Goal: Task Accomplishment & Management: Manage account settings

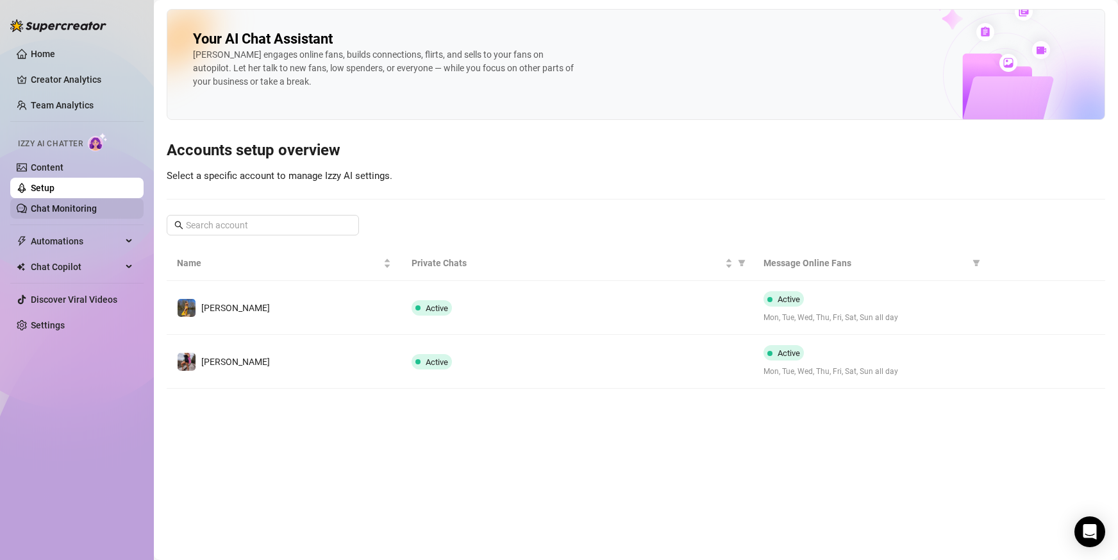
click at [71, 206] on link "Chat Monitoring" at bounding box center [64, 208] width 66 height 10
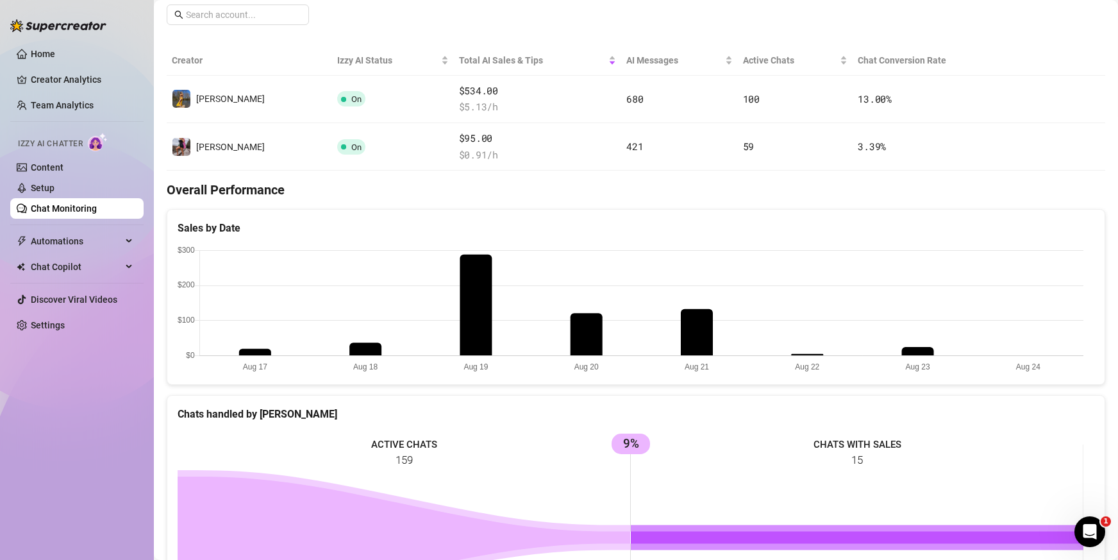
scroll to position [64, 0]
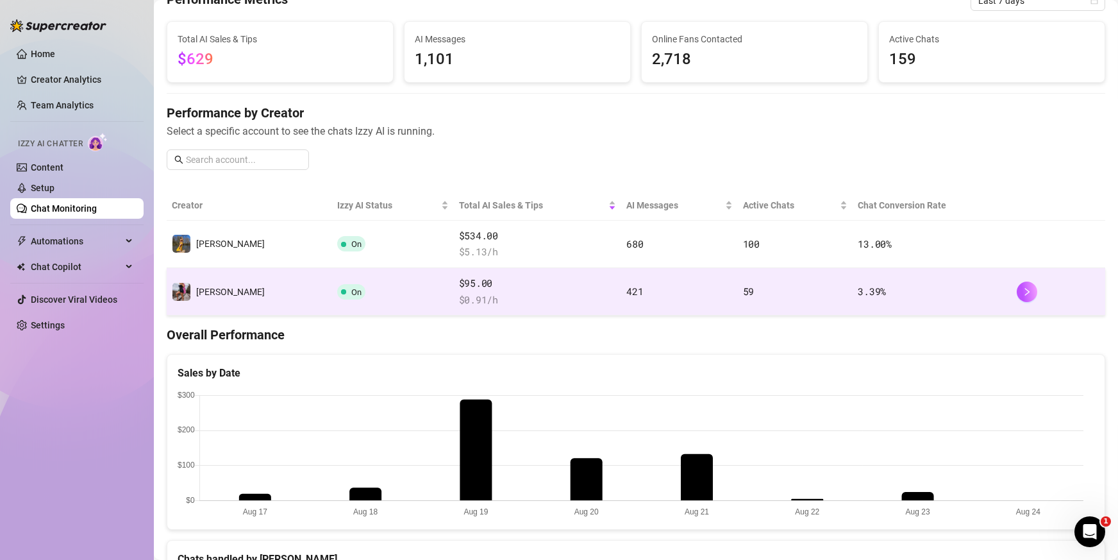
click at [226, 292] on td "[PERSON_NAME]" at bounding box center [249, 291] width 165 height 47
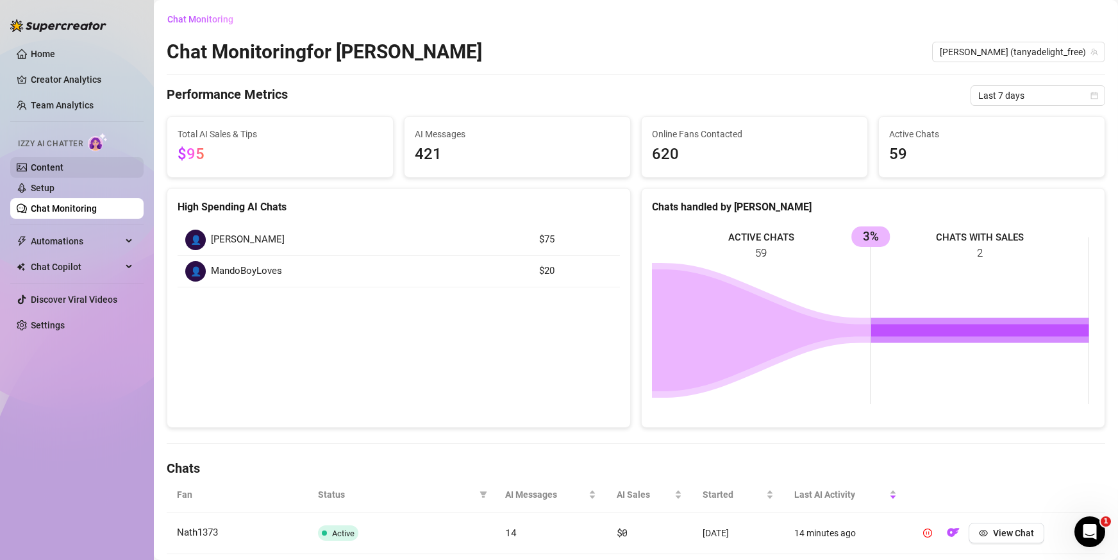
click at [58, 169] on link "Content" at bounding box center [47, 167] width 33 height 10
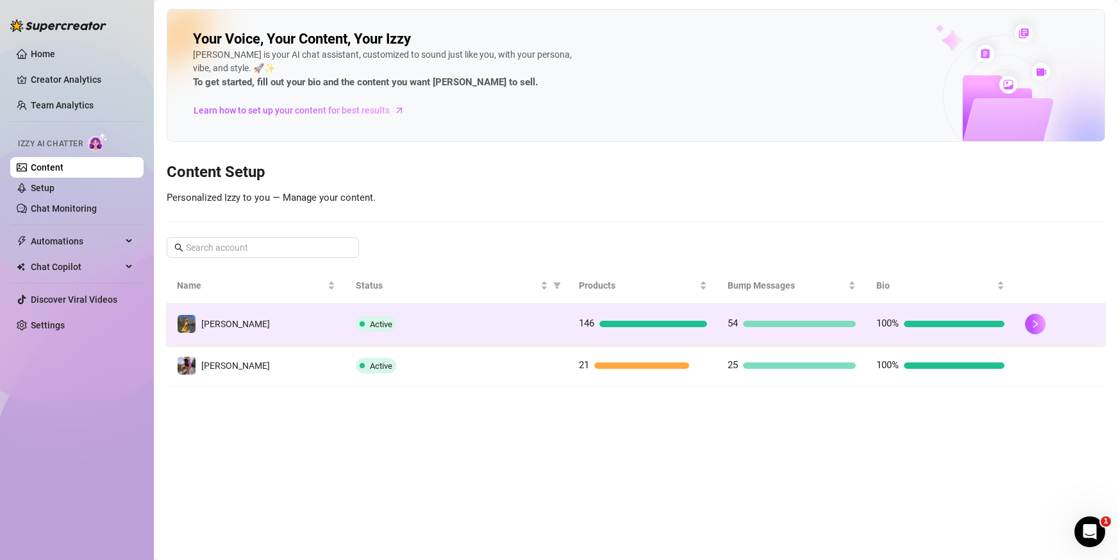
click at [237, 335] on td "[PERSON_NAME]" at bounding box center [256, 324] width 179 height 42
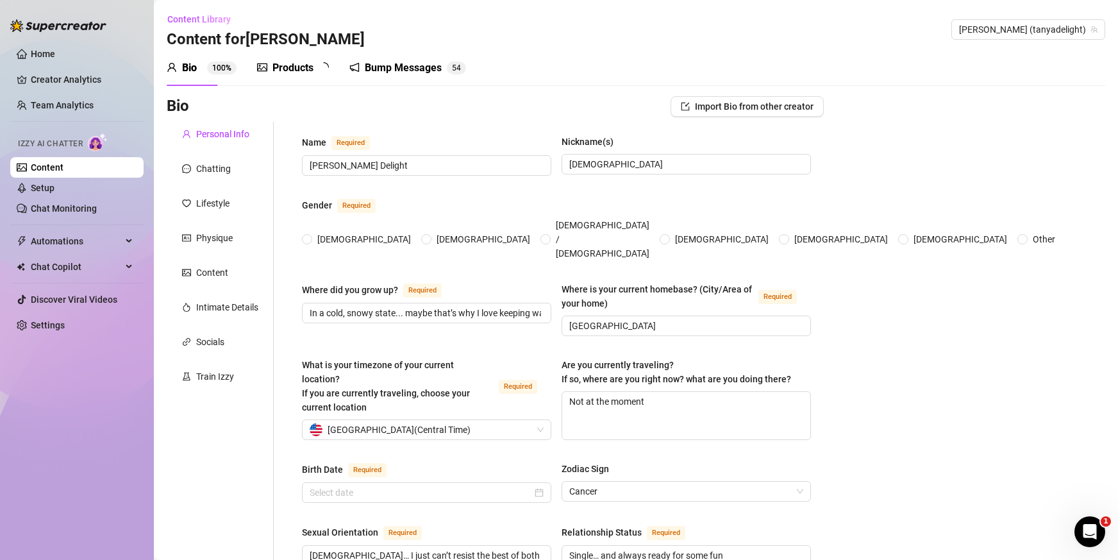
radio input "true"
type input "[DATE]"
click at [231, 172] on div "Chatting" at bounding box center [220, 168] width 107 height 24
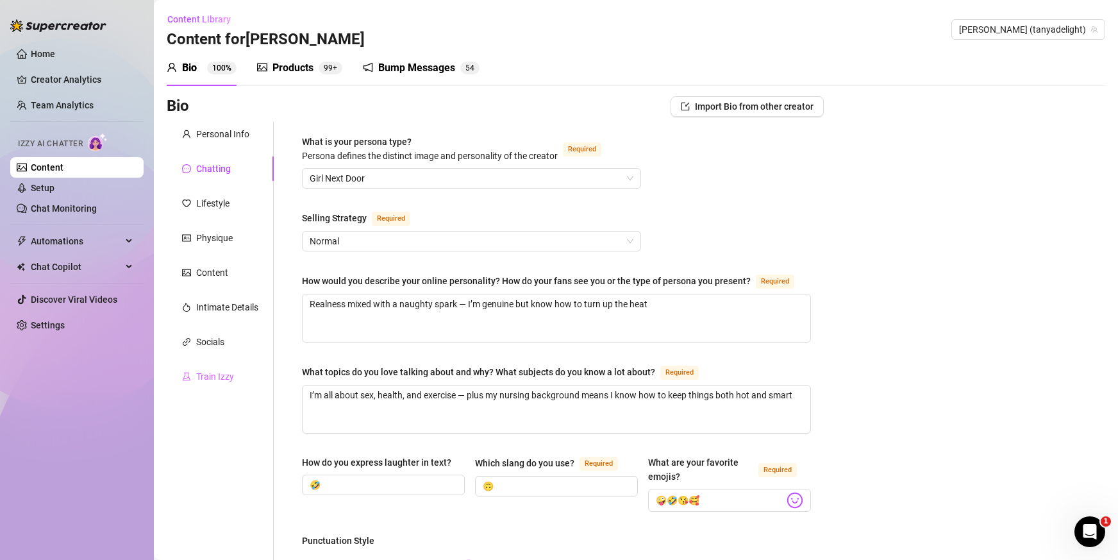
click at [237, 372] on div "Train Izzy" at bounding box center [220, 376] width 107 height 24
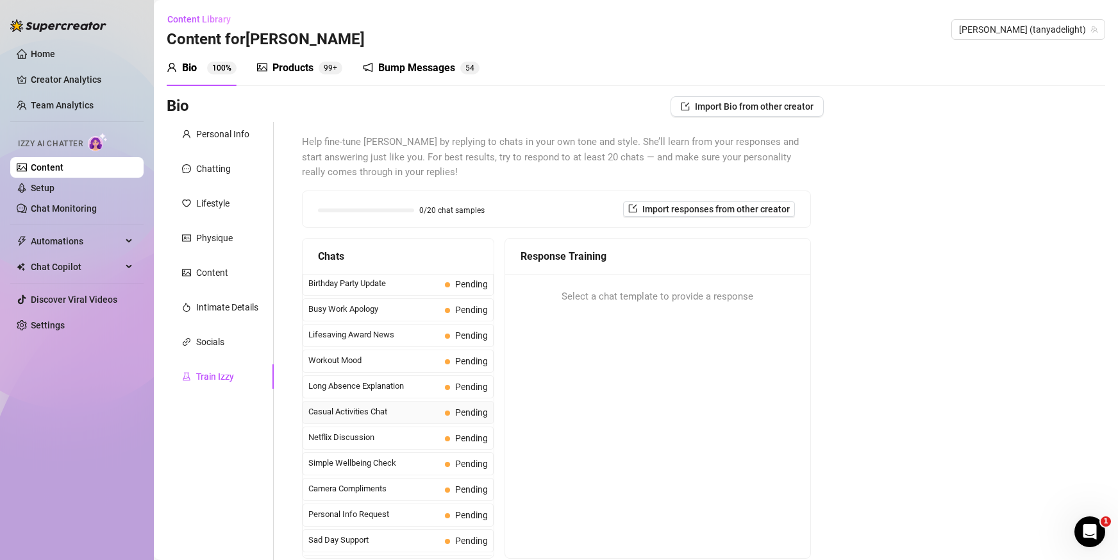
scroll to position [1151, 0]
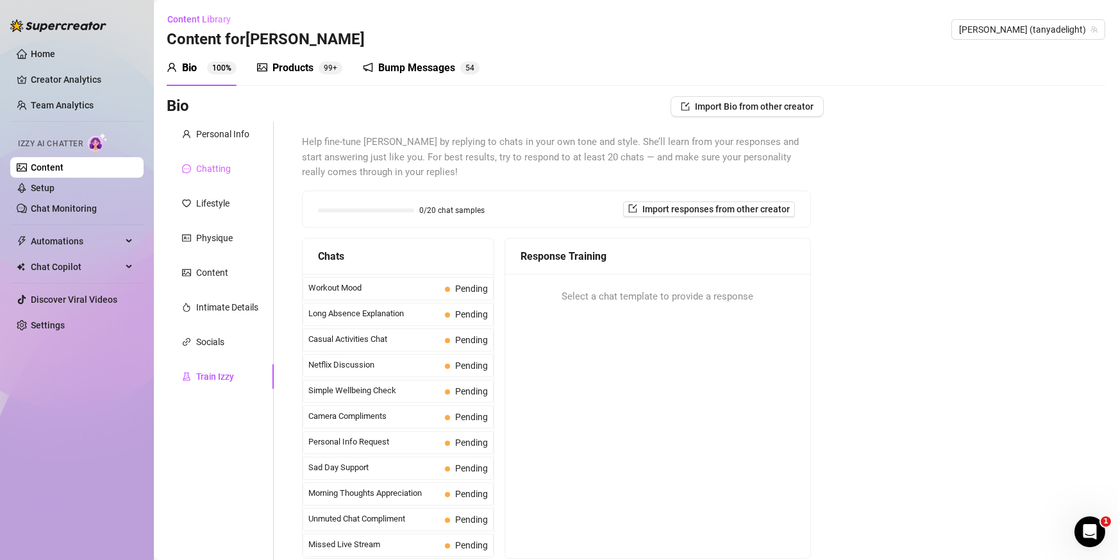
click at [235, 166] on div "Chatting" at bounding box center [220, 168] width 107 height 24
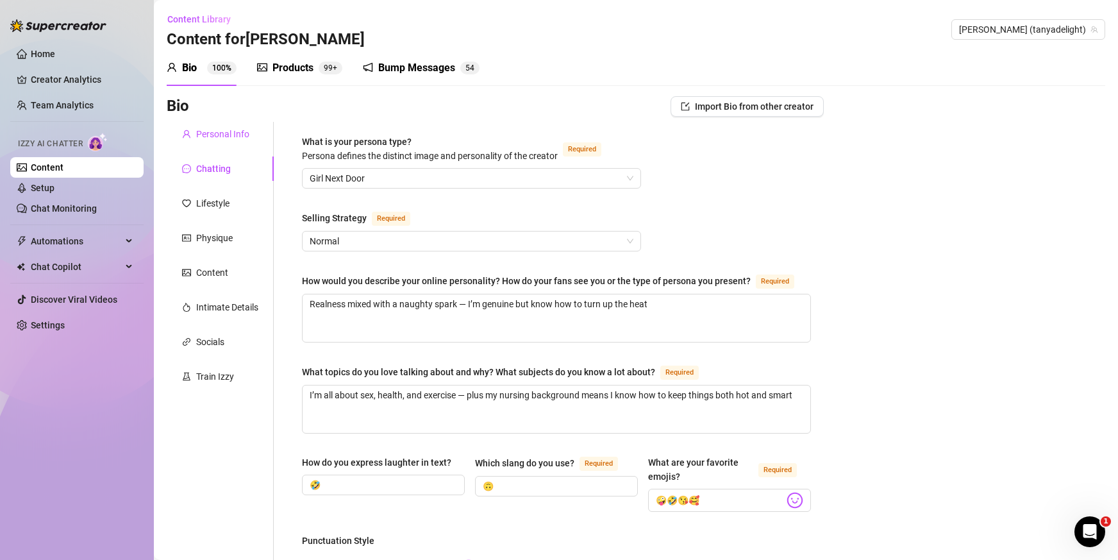
click at [226, 131] on div "Personal Info" at bounding box center [222, 134] width 53 height 14
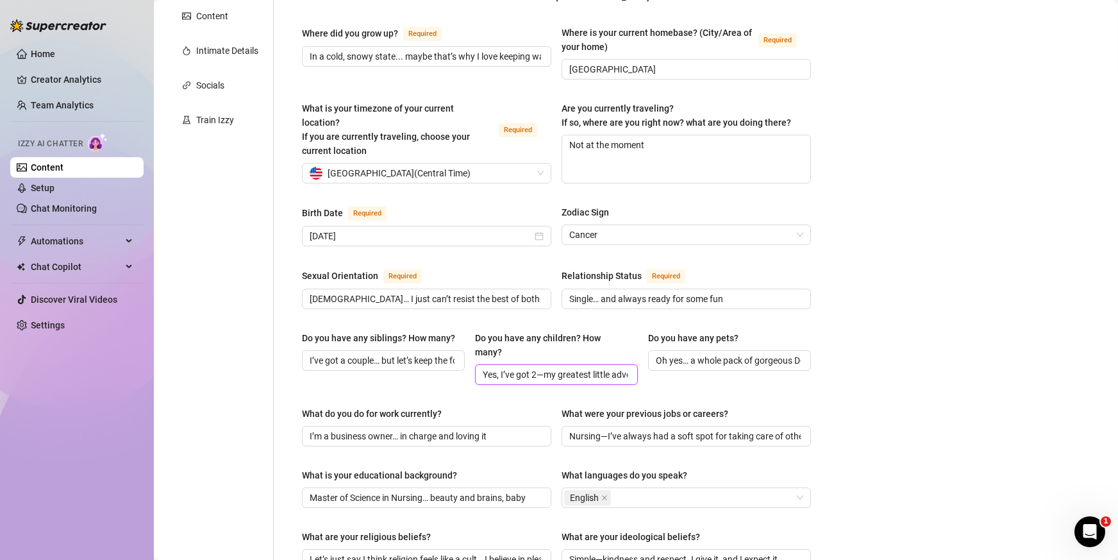
scroll to position [0, 32]
drag, startPoint x: 596, startPoint y: 347, endPoint x: 705, endPoint y: 347, distance: 109.0
click at [705, 347] on div "Do you have any siblings? How many? I’ve got a couple… but let’s keep the focus…" at bounding box center [556, 363] width 509 height 65
drag, startPoint x: 771, startPoint y: 333, endPoint x: 878, endPoint y: 343, distance: 107.5
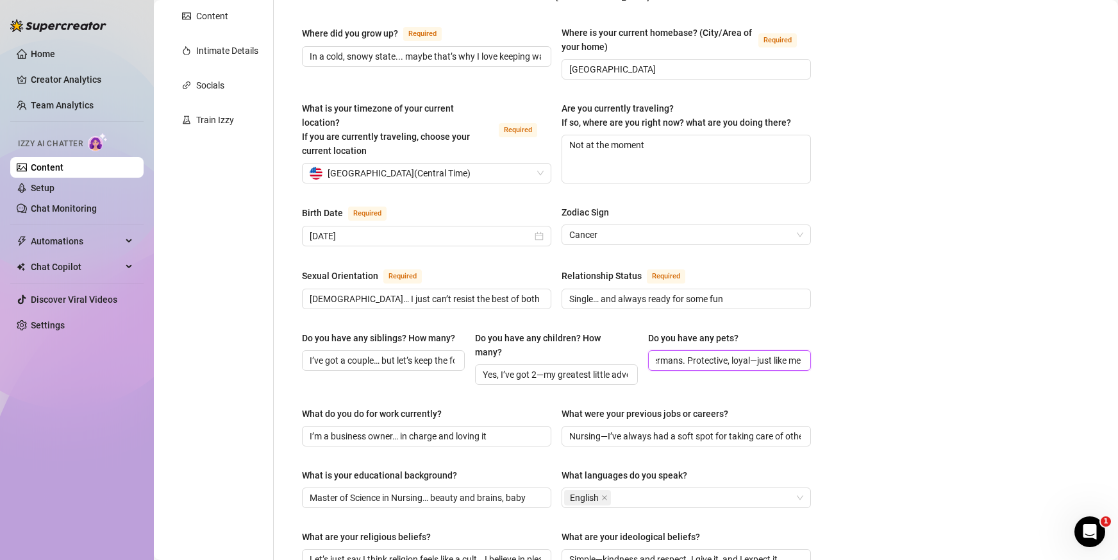
click at [878, 343] on div "Bio Import Bio from other creator Personal Info Chatting Lifestyle Physique Con…" at bounding box center [636, 434] width 938 height 1188
click at [738, 353] on input "Oh yes… a whole pack of gorgeous Dobermans. Protective, loyal—just like me" at bounding box center [728, 360] width 145 height 14
drag, startPoint x: 707, startPoint y: 332, endPoint x: 844, endPoint y: 329, distance: 136.6
click at [844, 329] on div "Bio Import Bio from other creator Personal Info Chatting Lifestyle Physique Con…" at bounding box center [636, 434] width 938 height 1188
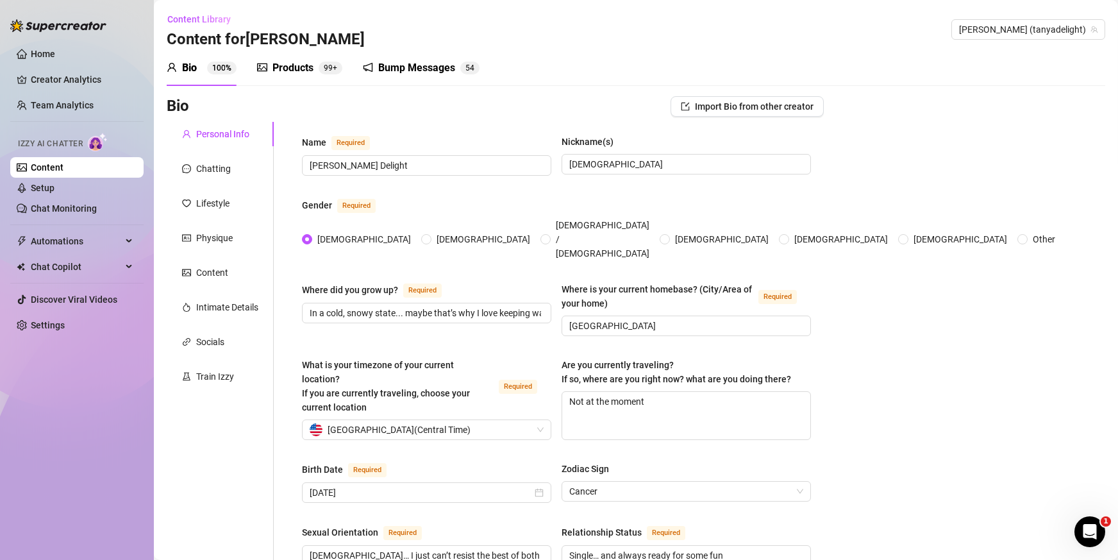
scroll to position [0, 0]
click at [55, 51] on link "Home" at bounding box center [43, 54] width 24 height 10
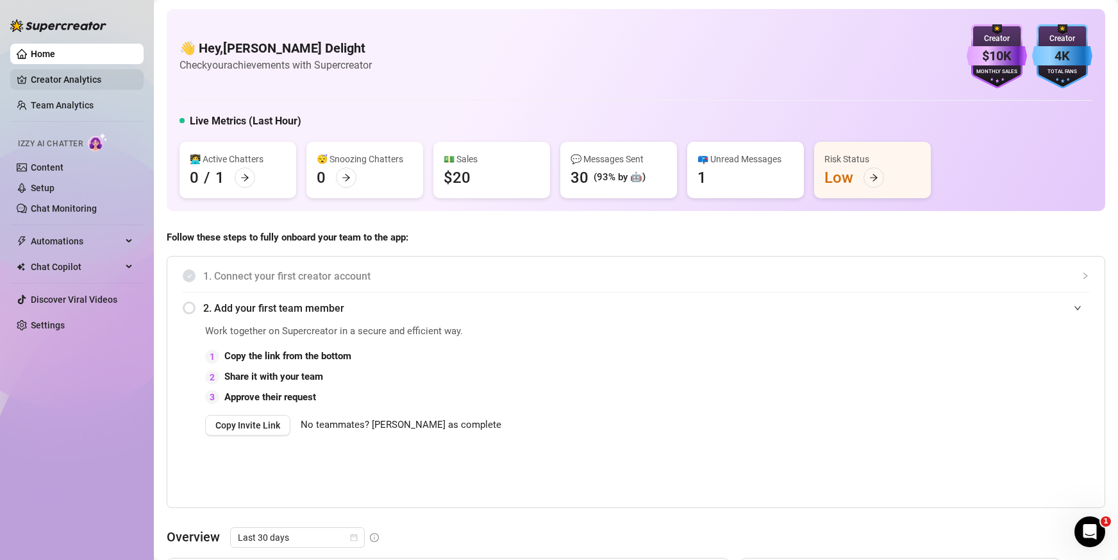
click at [66, 73] on link "Creator Analytics" at bounding box center [82, 79] width 103 height 21
